Goal: Information Seeking & Learning: Learn about a topic

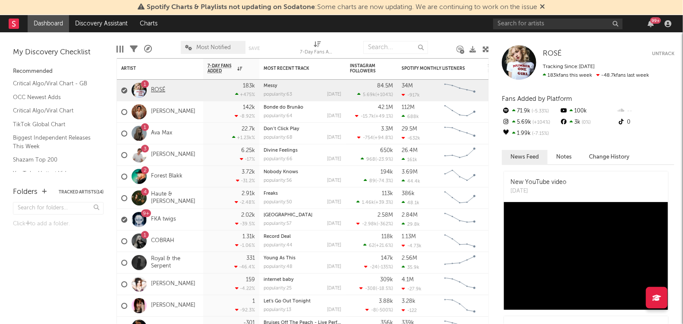
click at [160, 91] on link "ROSÉ" at bounding box center [158, 90] width 14 height 7
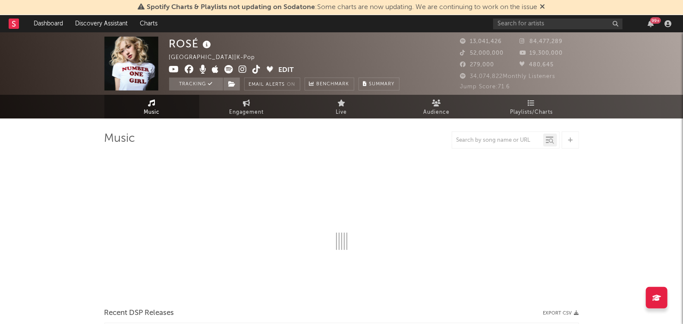
select select "6m"
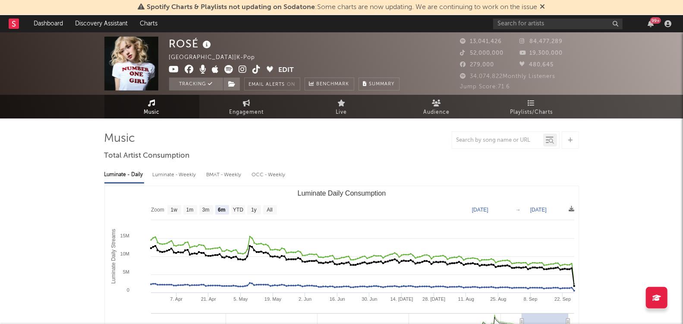
drag, startPoint x: 245, startPoint y: 110, endPoint x: 246, endPoint y: 125, distance: 15.2
click at [245, 110] on span "Engagement" at bounding box center [246, 112] width 35 height 10
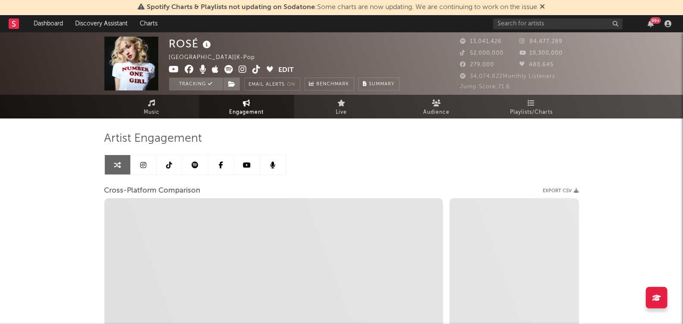
select select "1w"
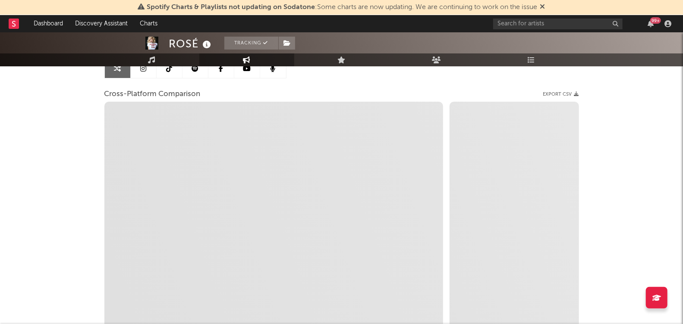
scroll to position [97, 0]
select select "1m"
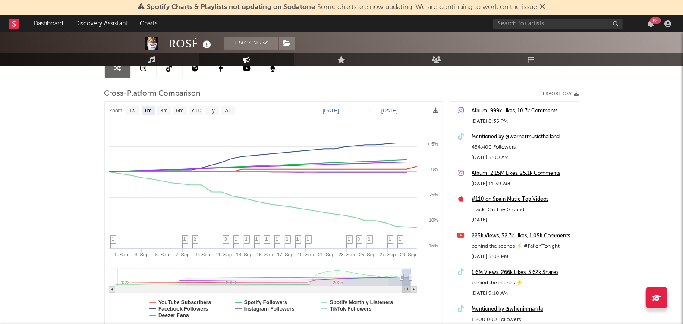
click at [339, 110] on text "[DATE]" at bounding box center [331, 111] width 16 height 6
type input "[DATE]"
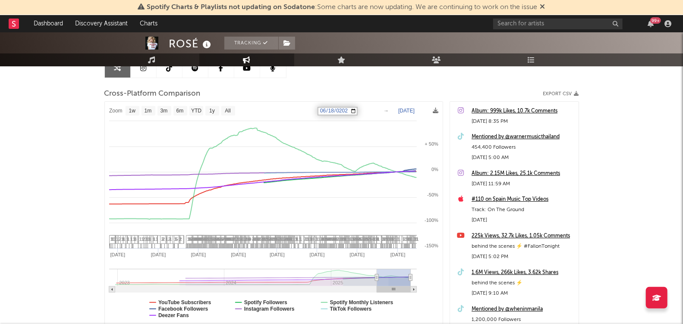
select select "1w"
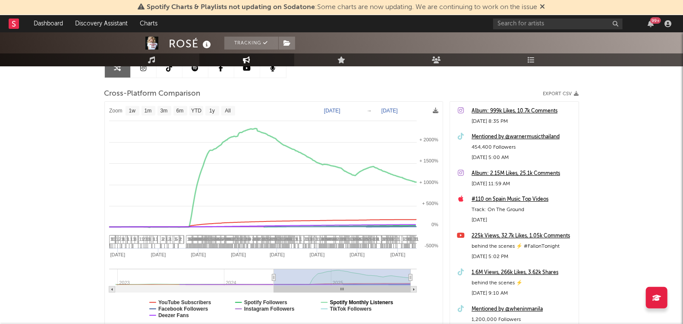
click at [365, 300] on text "Spotify Monthly Listeners" at bounding box center [361, 303] width 63 height 6
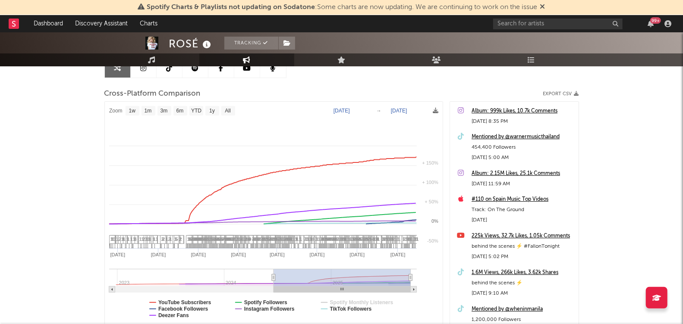
select select "1w"
